Goal: Find specific page/section: Find specific page/section

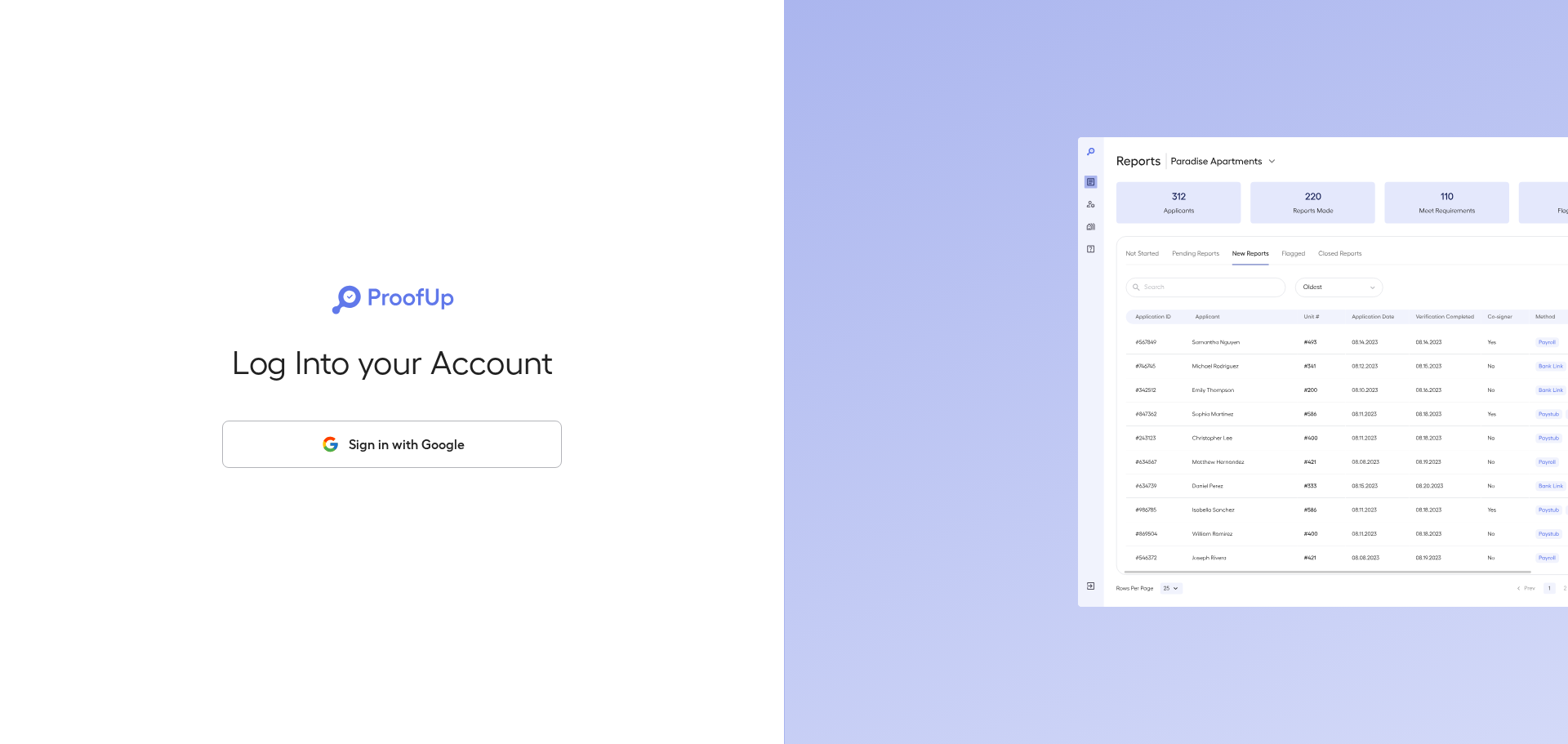
click at [354, 455] on button "Sign in with Google" at bounding box center [391, 444] width 339 height 47
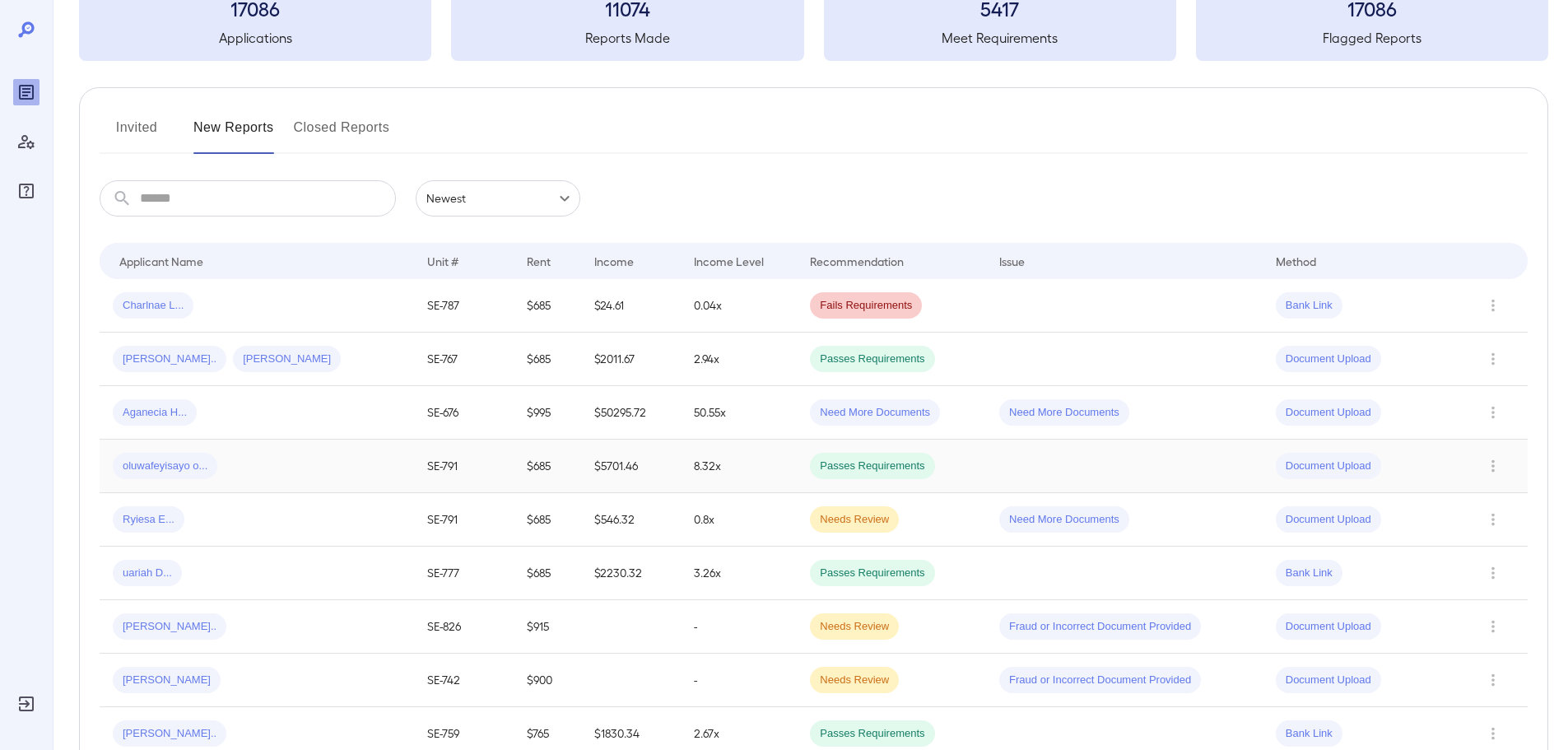
scroll to position [164, 0]
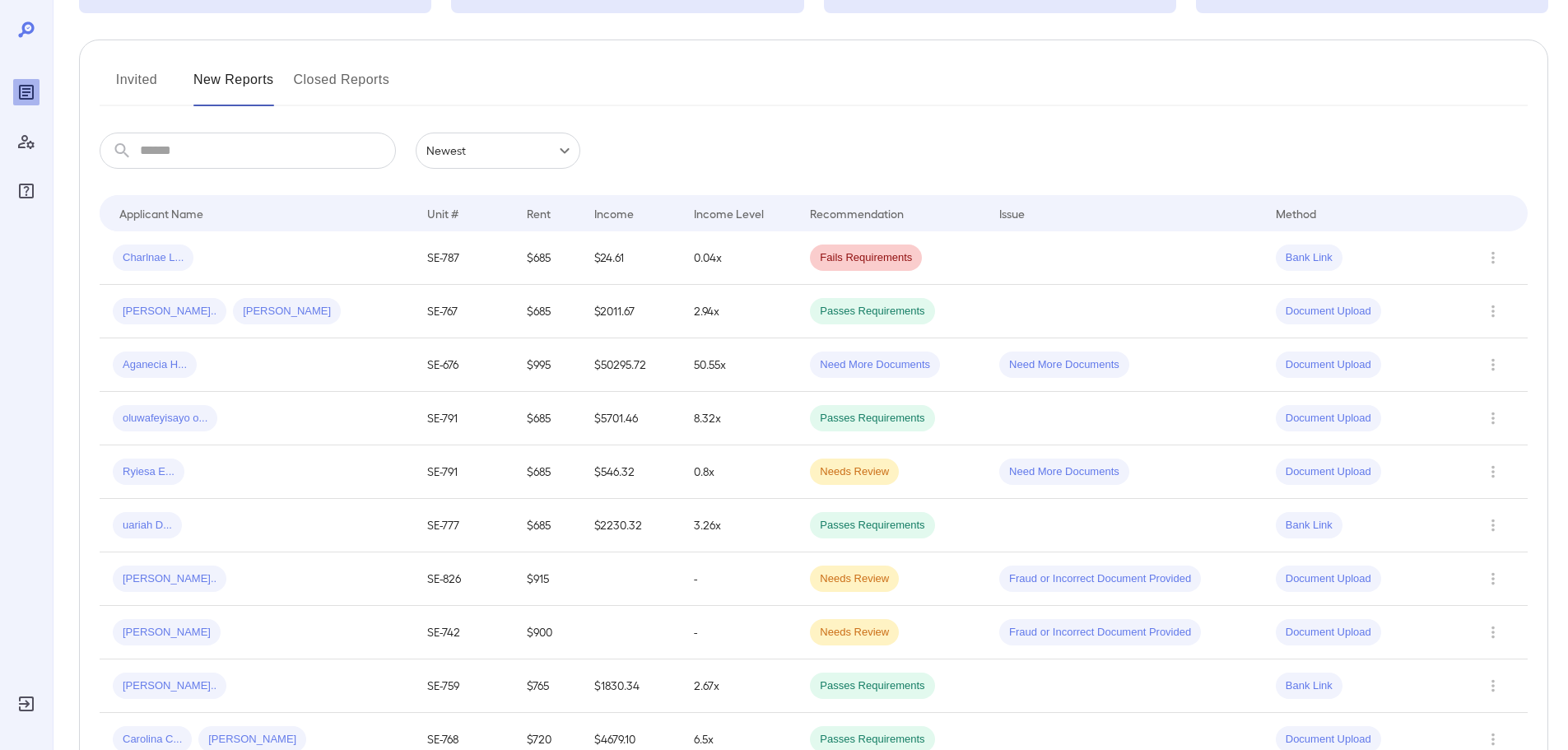
click at [337, 72] on button "Closed Reports" at bounding box center [342, 86] width 97 height 40
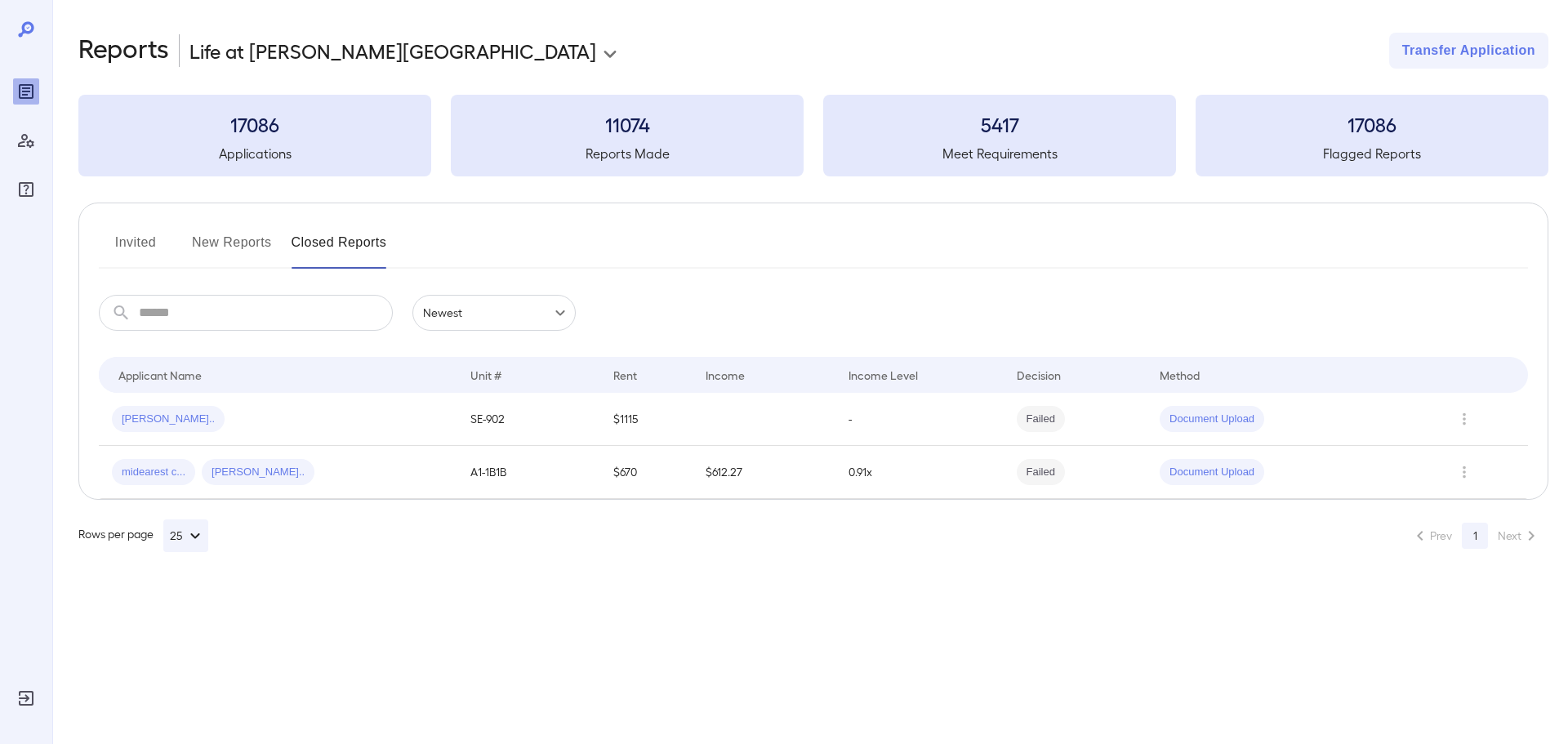
click at [228, 225] on div "Invited New Reports Closed Reports ​ ​ Newest ****** Drop to group by Applicant…" at bounding box center [813, 351] width 1470 height 297
click at [231, 246] on button "New Reports" at bounding box center [231, 249] width 80 height 39
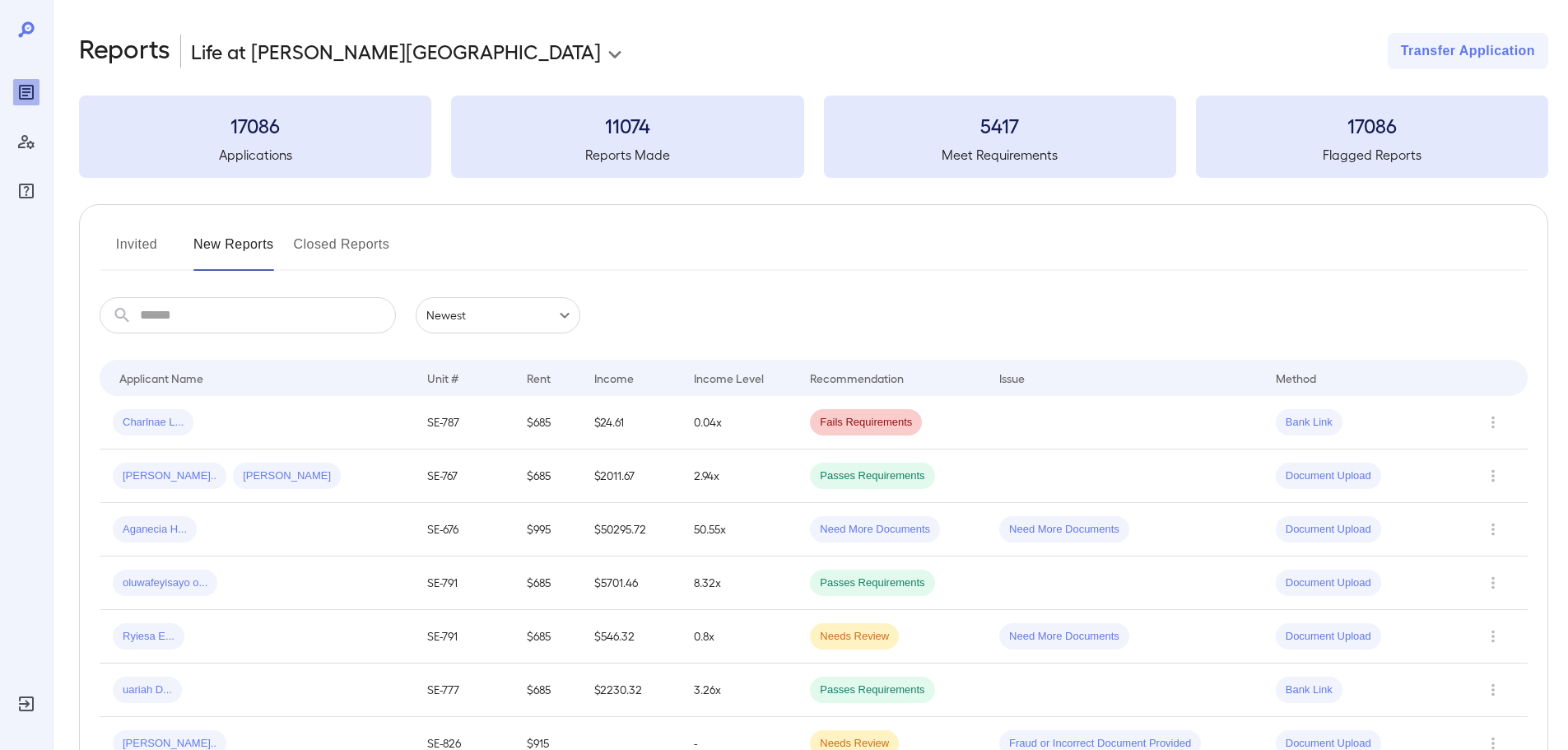
click at [146, 251] on button "Invited" at bounding box center [136, 251] width 74 height 40
